Goal: Learn about a topic

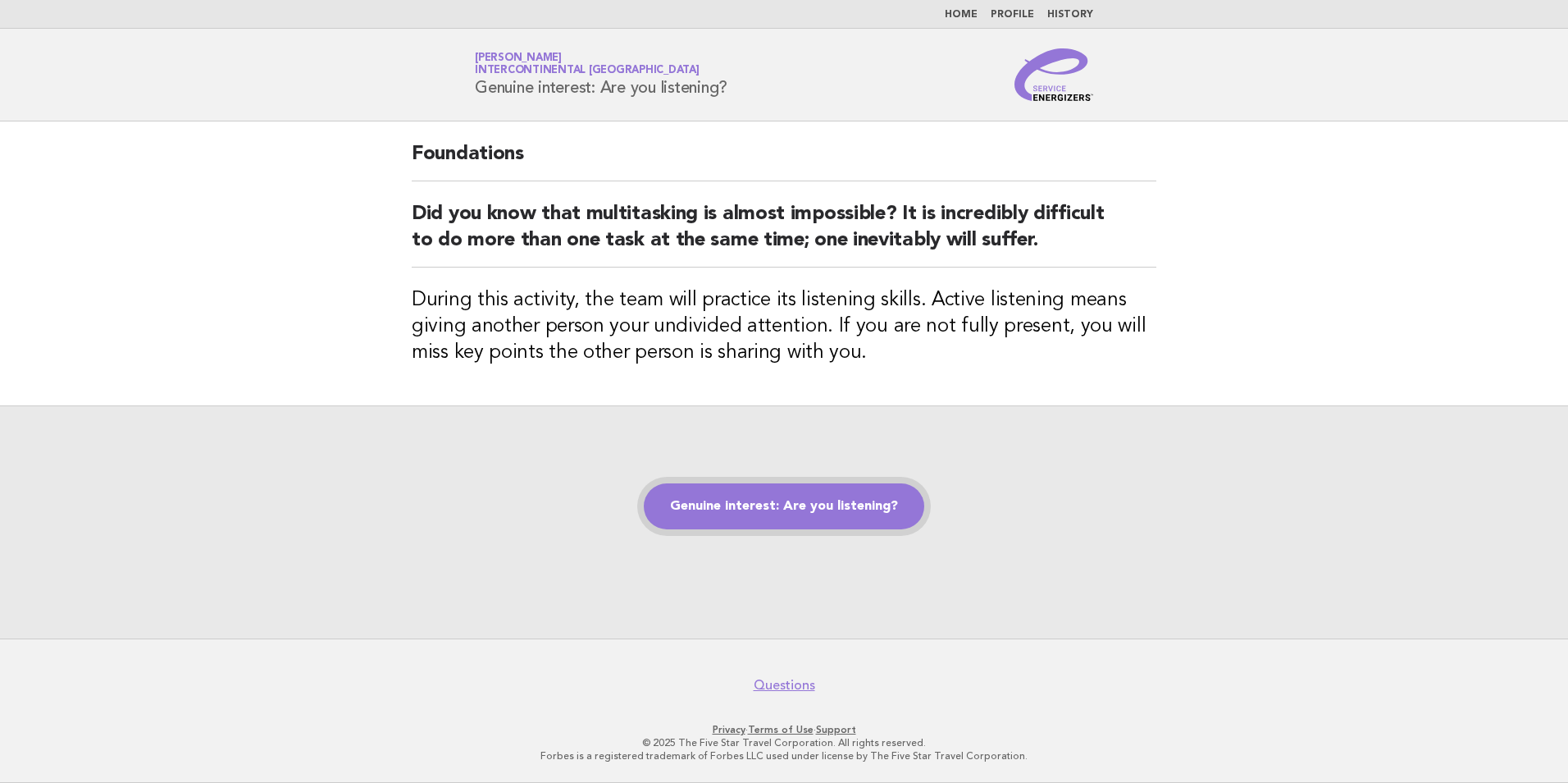
click at [844, 505] on link "Genuine interest: Are you listening?" at bounding box center [784, 506] width 280 height 46
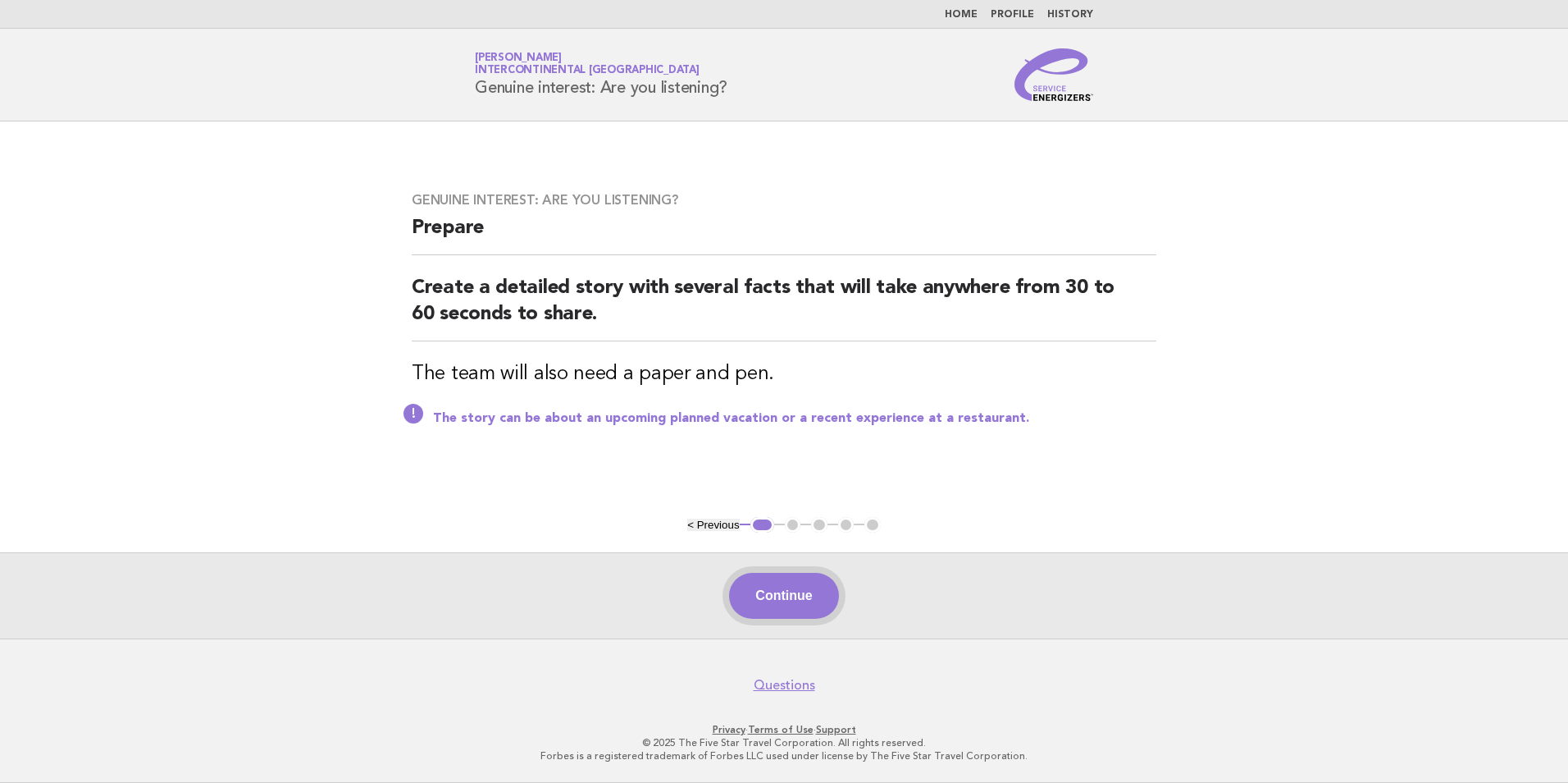
click at [817, 606] on button "Continue" at bounding box center [784, 596] width 109 height 46
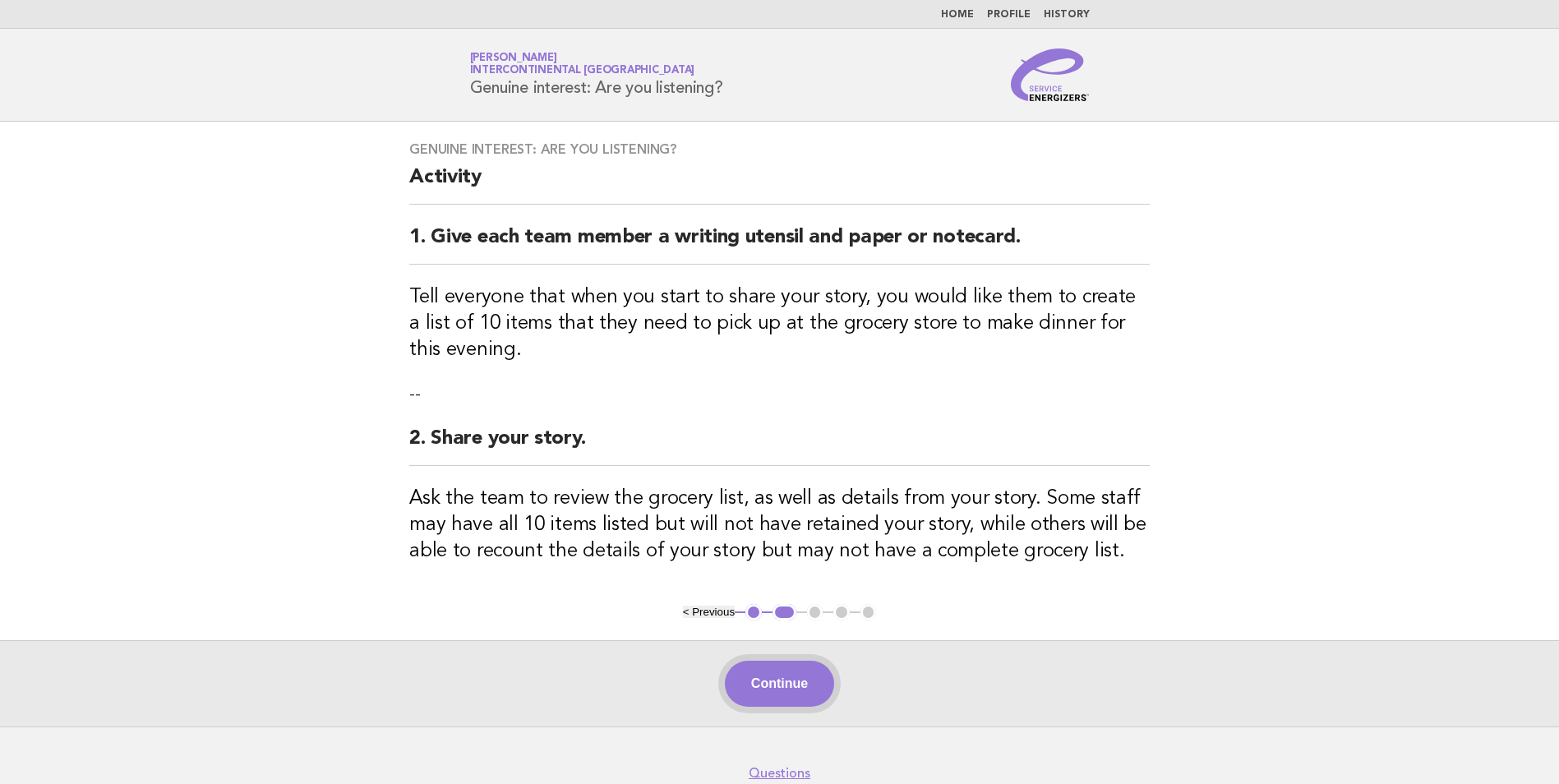
click at [800, 692] on button "Continue" at bounding box center [779, 683] width 109 height 46
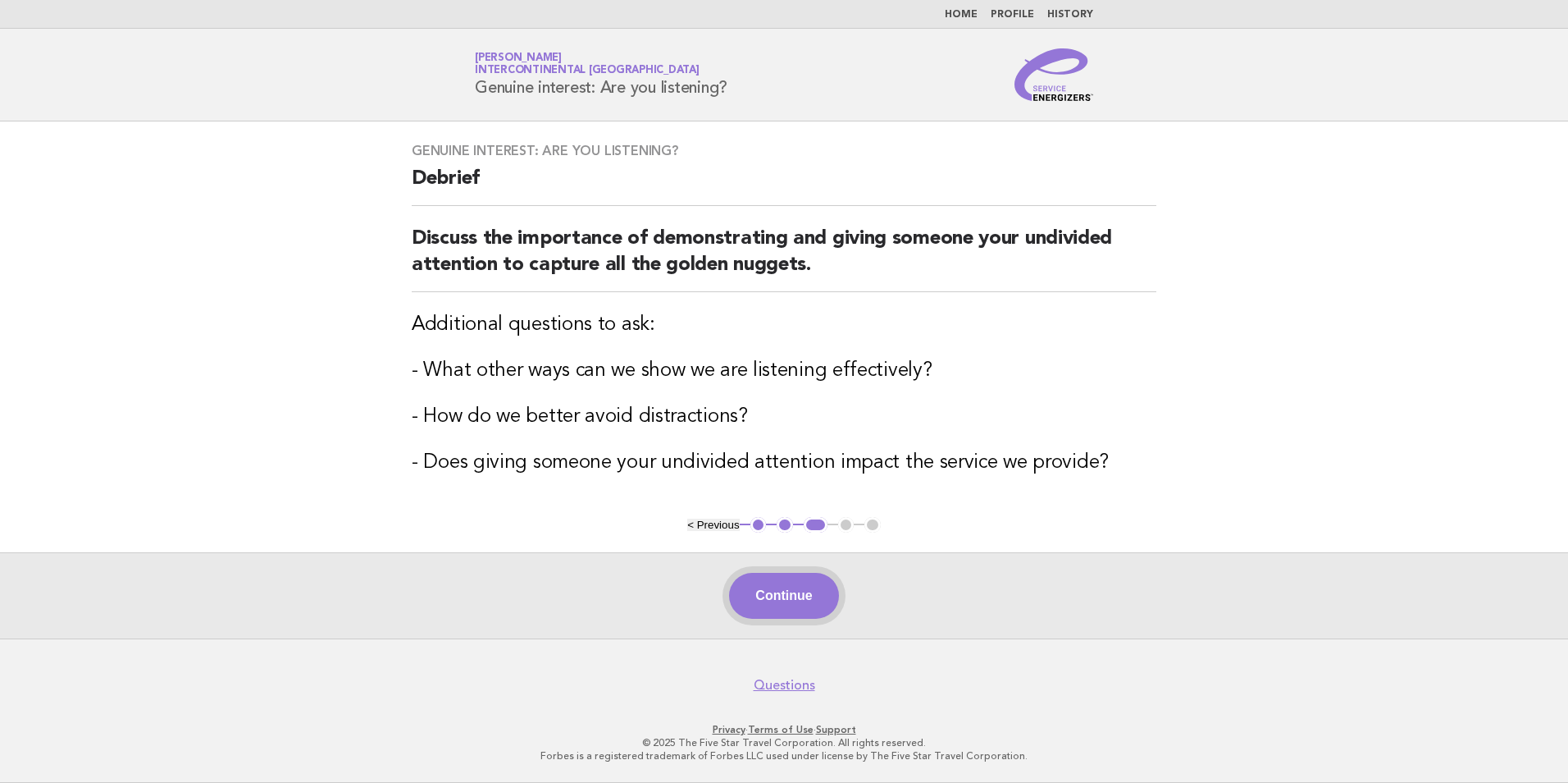
click at [801, 599] on button "Continue" at bounding box center [784, 596] width 109 height 46
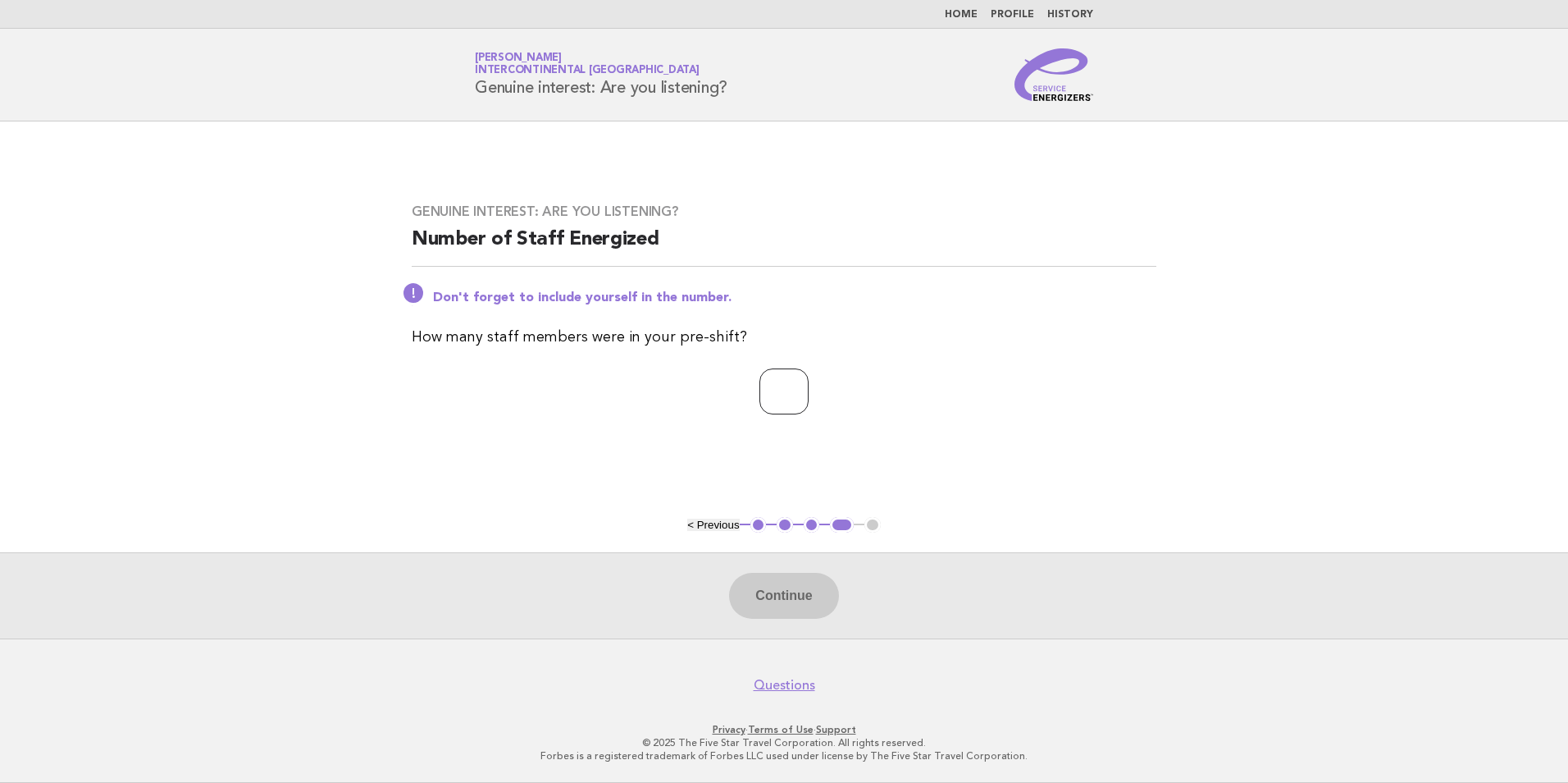
drag, startPoint x: 760, startPoint y: 410, endPoint x: 740, endPoint y: 424, distance: 24.4
click at [759, 410] on input "number" at bounding box center [784, 391] width 50 height 46
type input "*"
click at [772, 605] on button "Continue" at bounding box center [784, 596] width 109 height 46
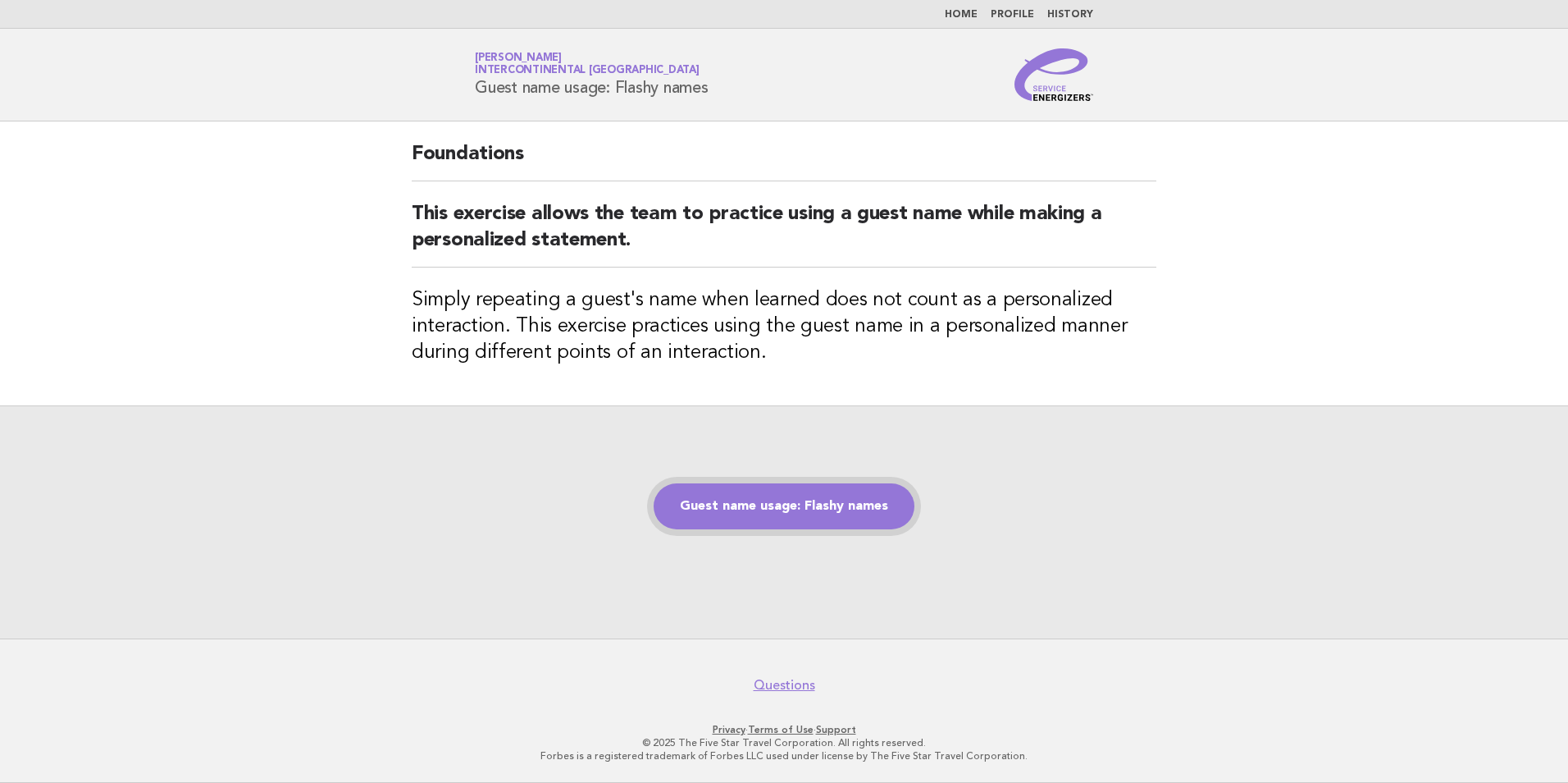
click at [804, 493] on link "Guest name usage: Flashy names" at bounding box center [784, 506] width 261 height 46
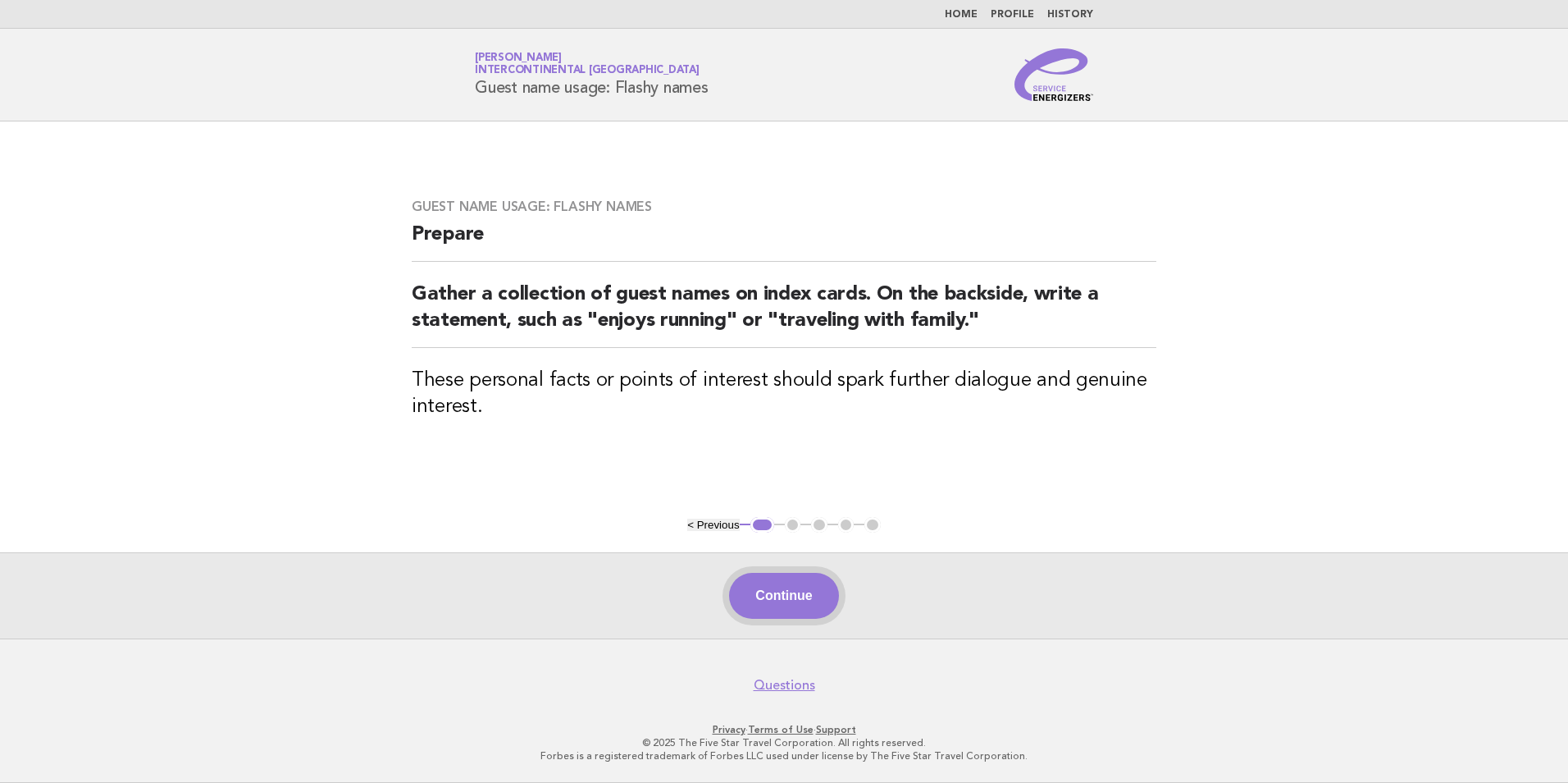
click at [796, 591] on button "Continue" at bounding box center [784, 596] width 109 height 46
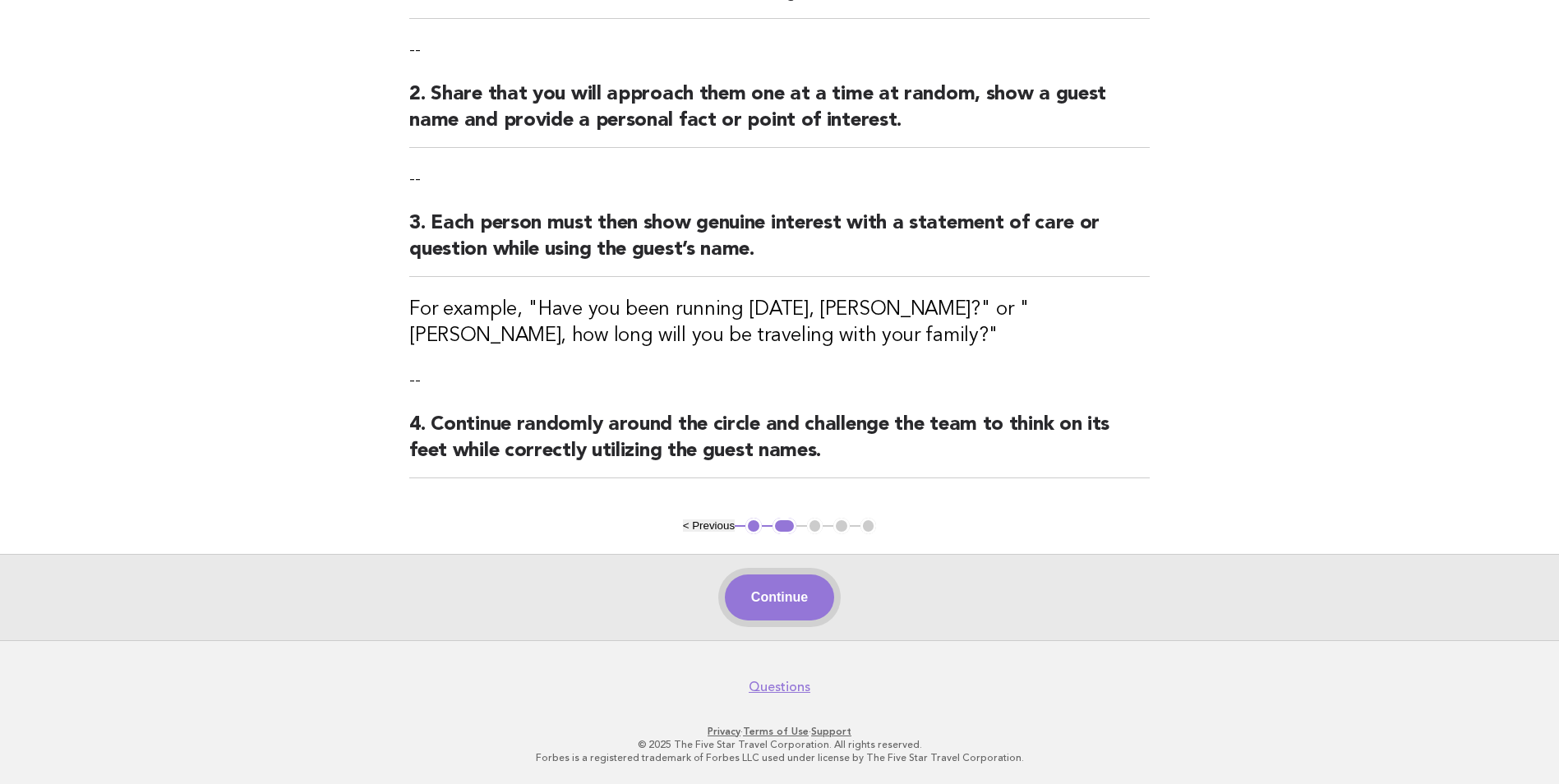
click at [780, 593] on button "Continue" at bounding box center [779, 597] width 109 height 46
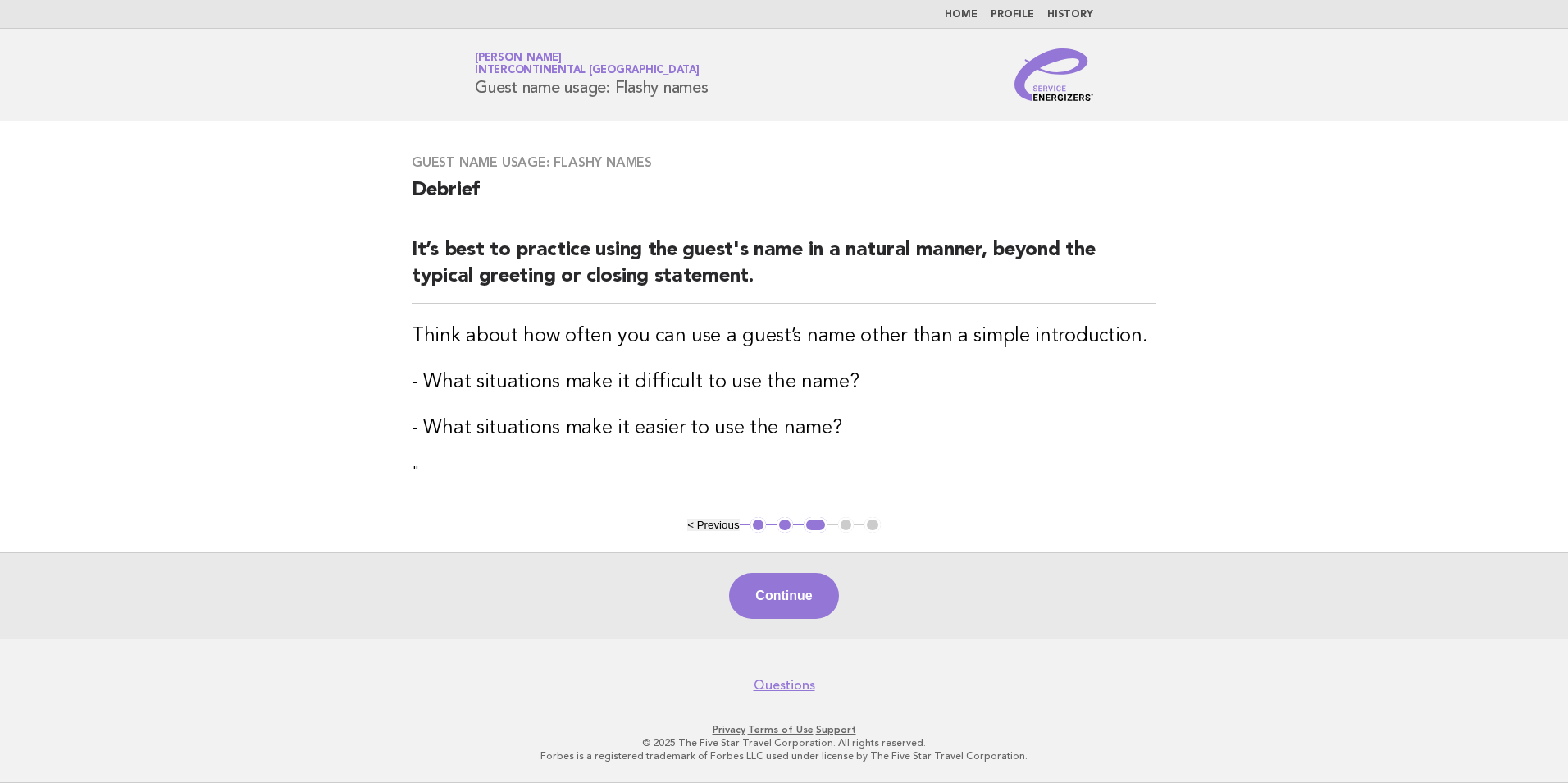
click at [778, 592] on button "Continue" at bounding box center [784, 596] width 109 height 46
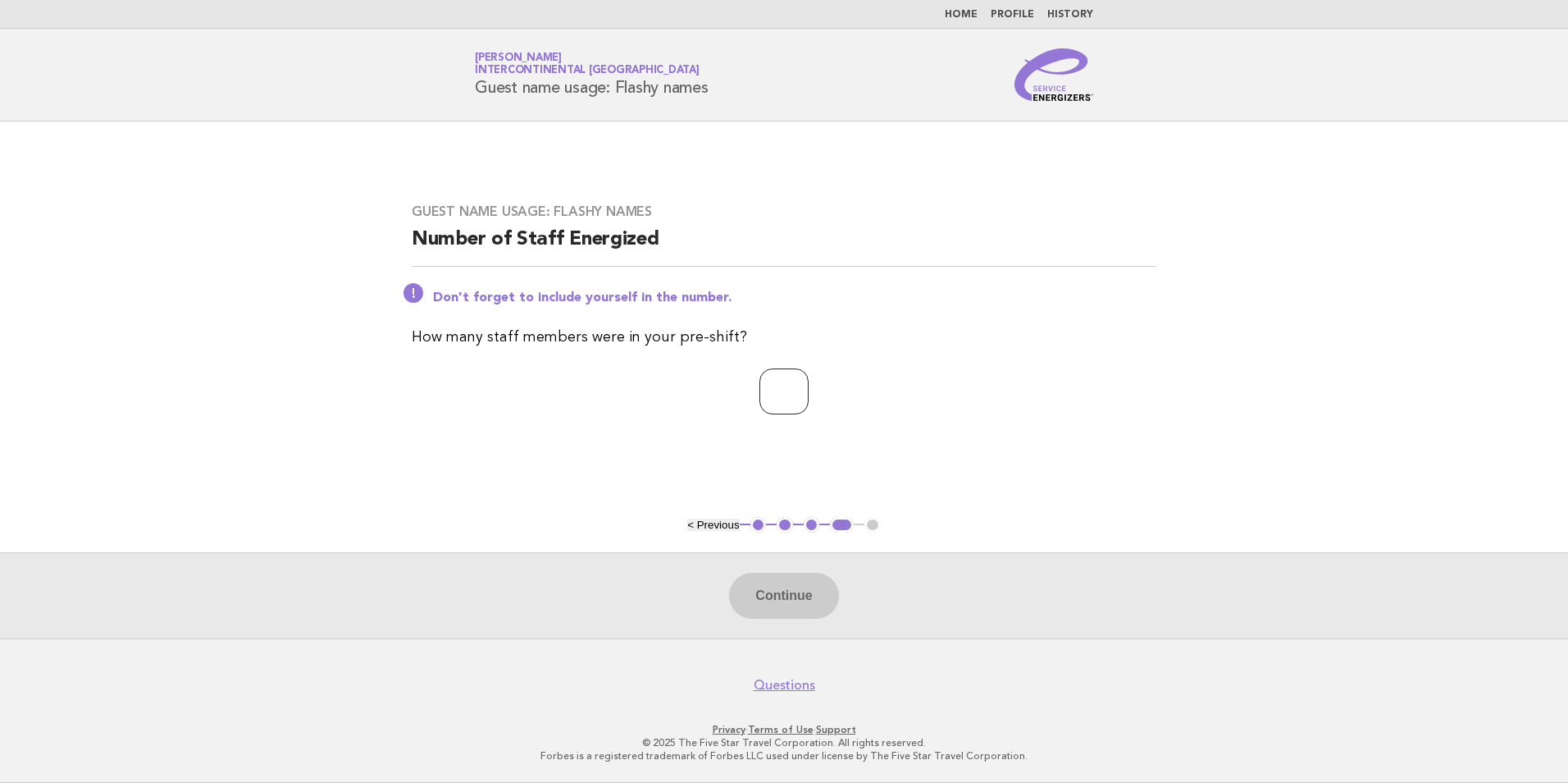
click at [771, 376] on input "number" at bounding box center [784, 391] width 50 height 46
type input "*"
click at [773, 585] on button "Continue" at bounding box center [784, 596] width 109 height 46
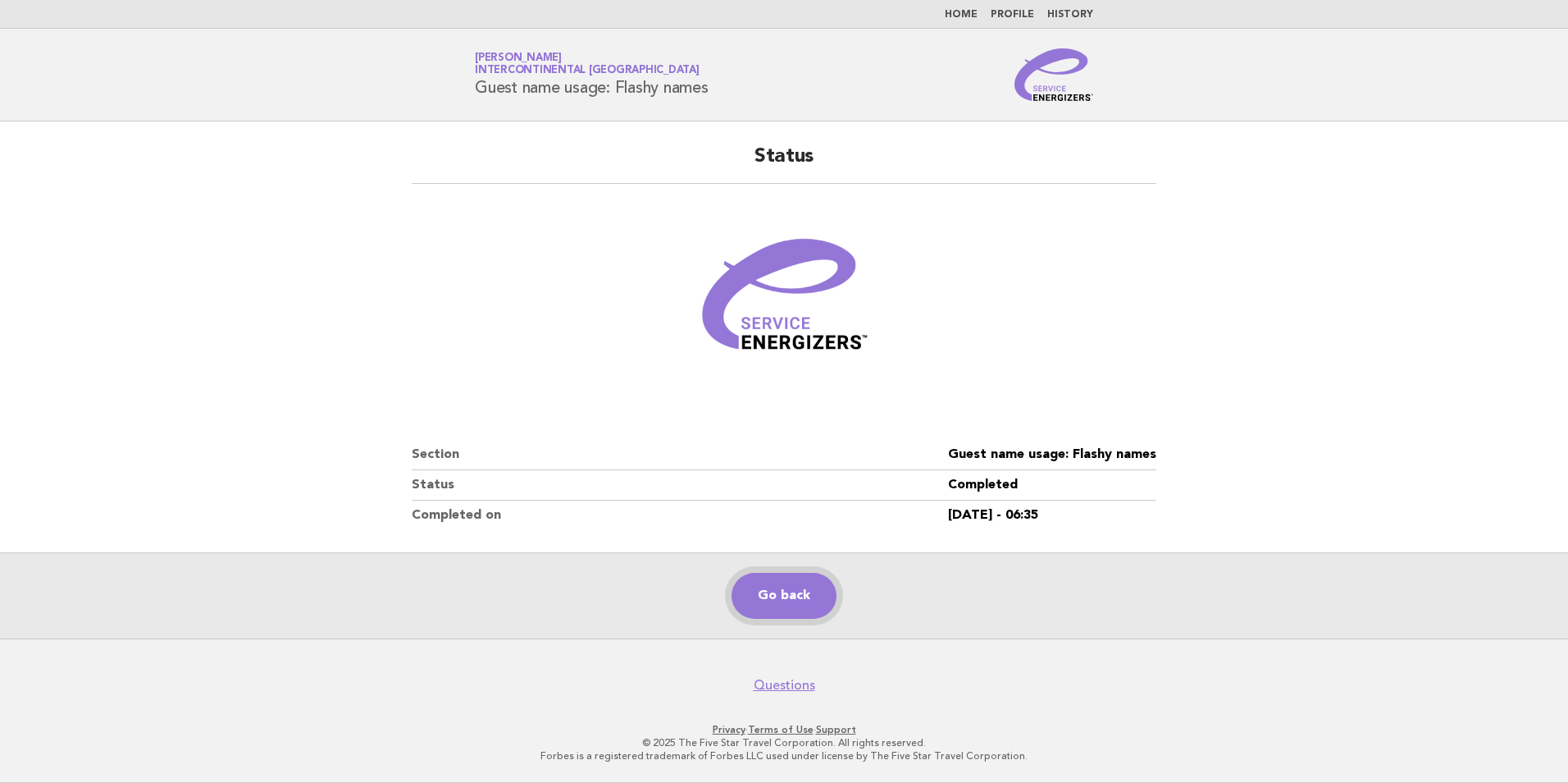
click at [759, 595] on link "Go back" at bounding box center [784, 596] width 105 height 46
